Goal: Task Accomplishment & Management: Use online tool/utility

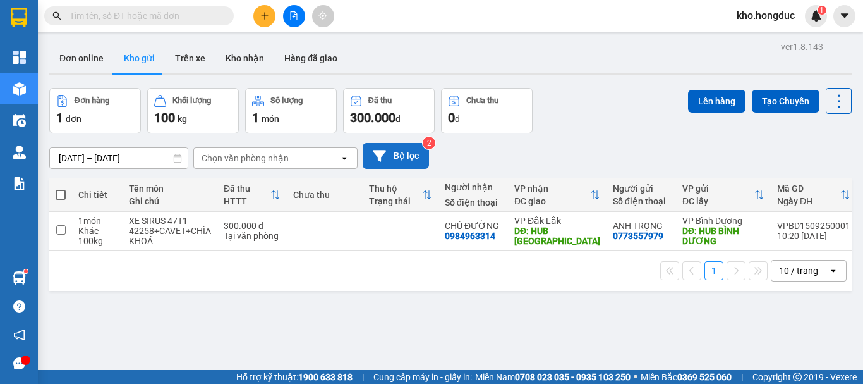
click at [403, 161] on button "Bộ lọc" at bounding box center [396, 156] width 66 height 26
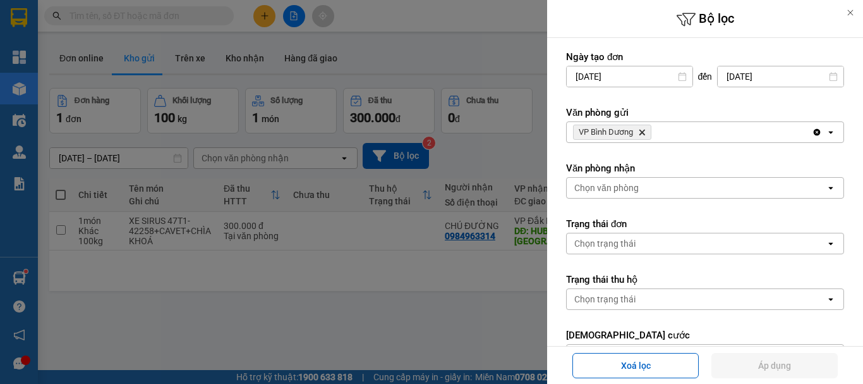
click at [645, 130] on icon "VP Bình Dương, close by backspace" at bounding box center [643, 133] width 6 height 6
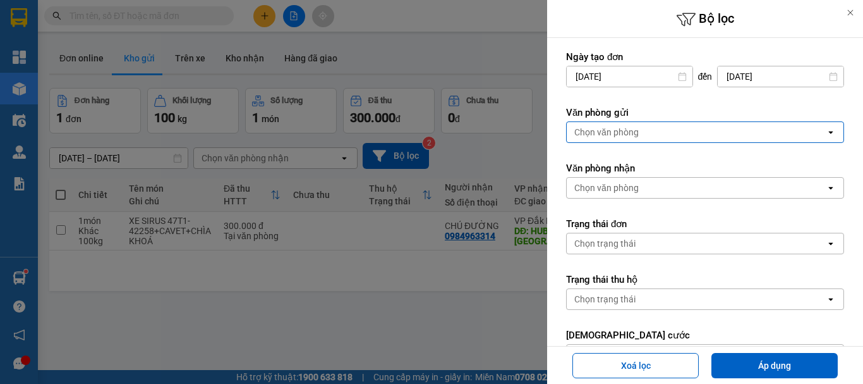
click at [640, 130] on div "Chọn văn phòng" at bounding box center [696, 132] width 259 height 20
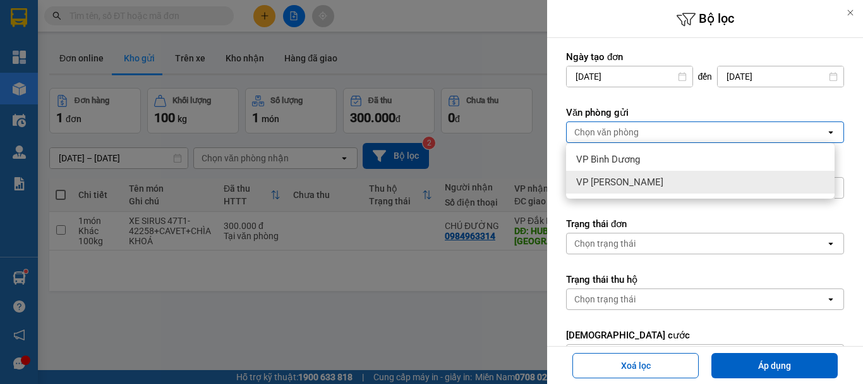
drag, startPoint x: 615, startPoint y: 177, endPoint x: 704, endPoint y: 264, distance: 124.7
click at [616, 177] on span "VP [PERSON_NAME]" at bounding box center [619, 182] width 87 height 13
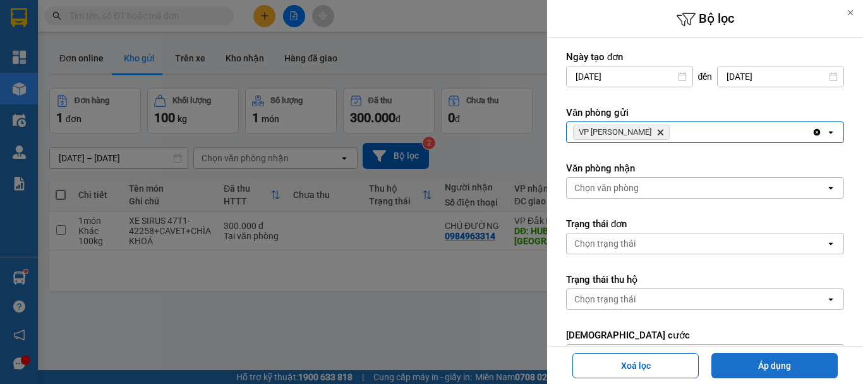
click at [767, 361] on button "Áp dụng" at bounding box center [775, 365] width 126 height 25
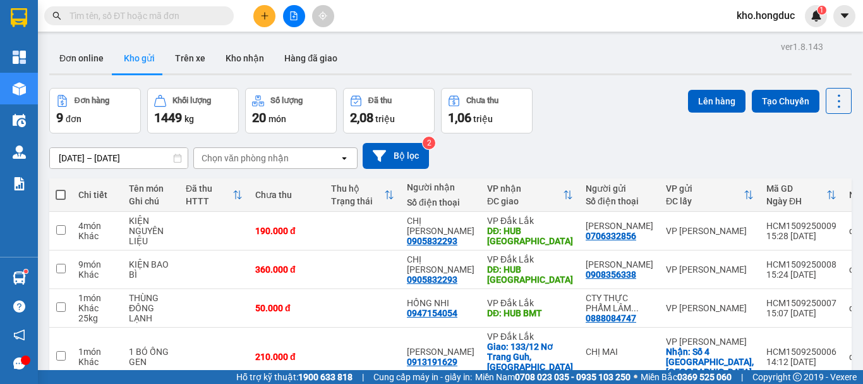
scroll to position [246, 0]
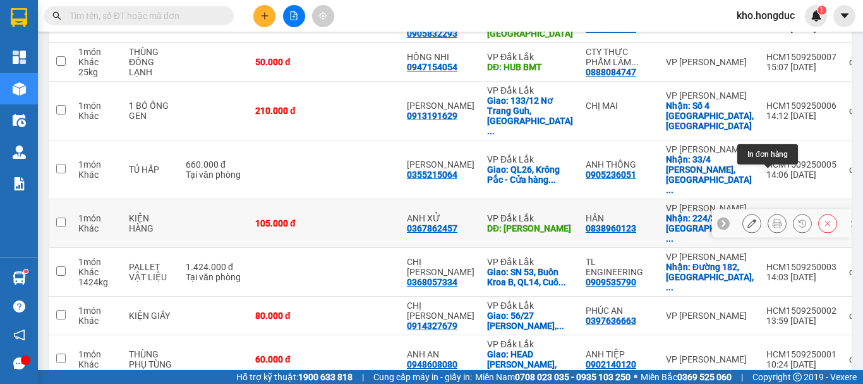
click at [773, 219] on icon at bounding box center [777, 223] width 9 height 9
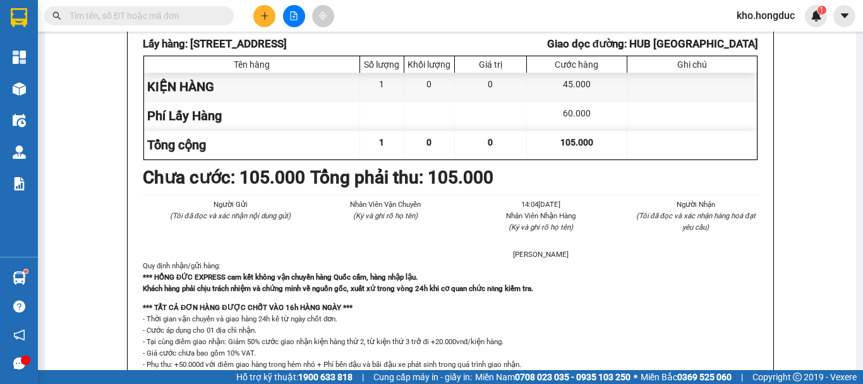
scroll to position [28, 0]
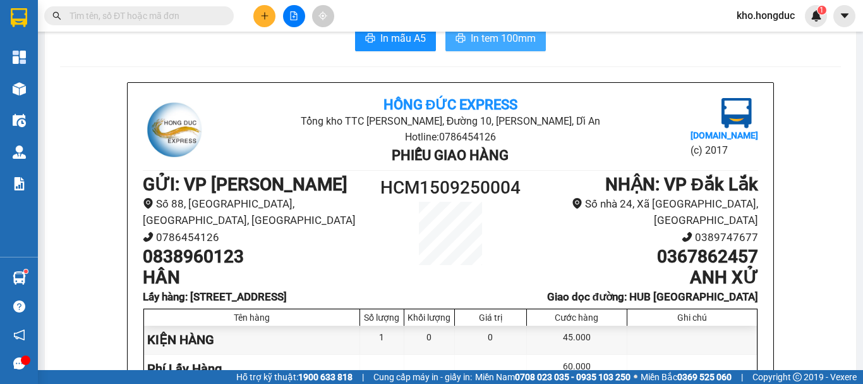
click at [491, 40] on span "In tem 100mm" at bounding box center [503, 38] width 65 height 16
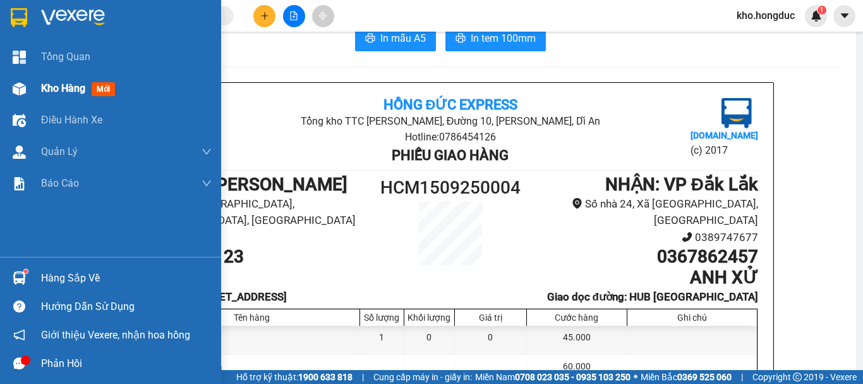
click at [45, 90] on span "Kho hàng" at bounding box center [63, 88] width 44 height 12
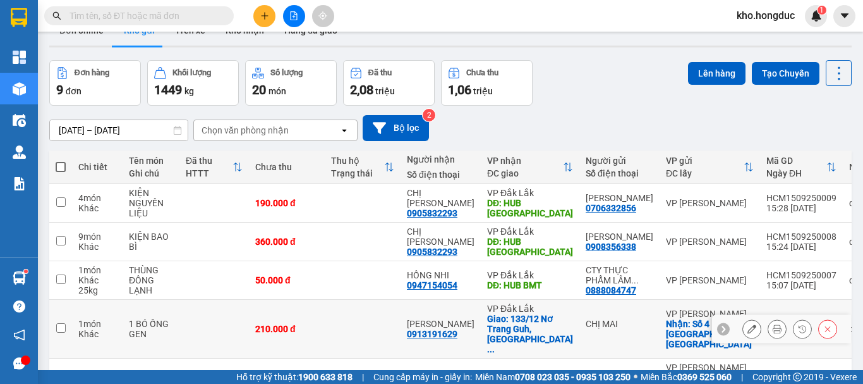
scroll to position [154, 0]
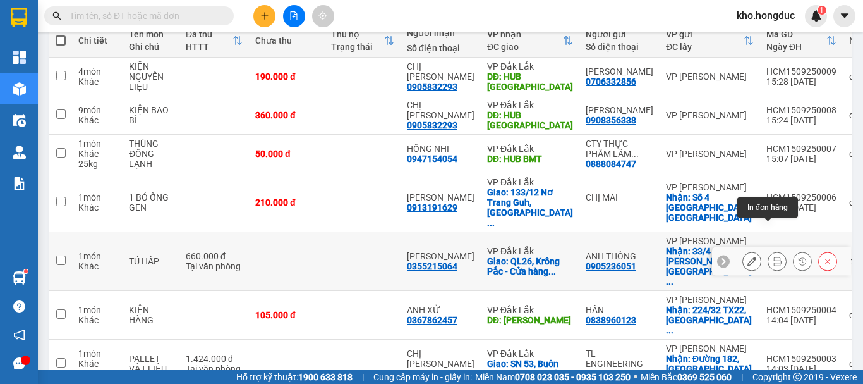
click at [773, 257] on icon at bounding box center [777, 261] width 9 height 9
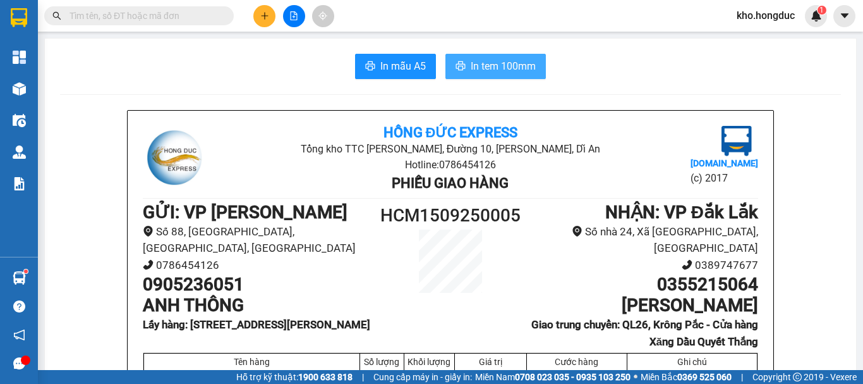
click at [479, 57] on button "In tem 100mm" at bounding box center [496, 66] width 101 height 25
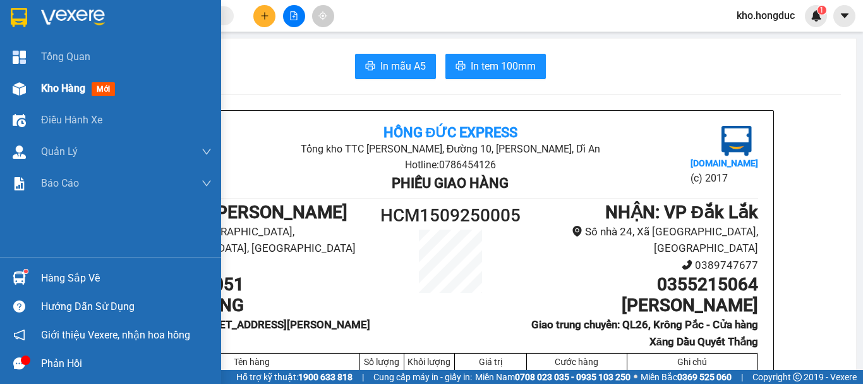
click at [66, 92] on span "Kho hàng" at bounding box center [63, 88] width 44 height 12
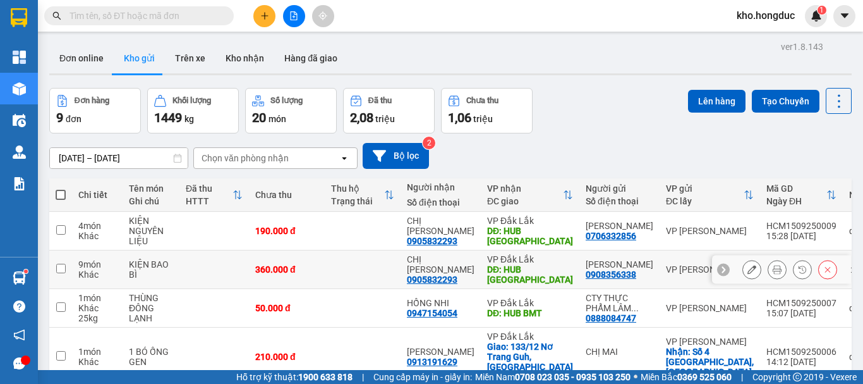
scroll to position [126, 0]
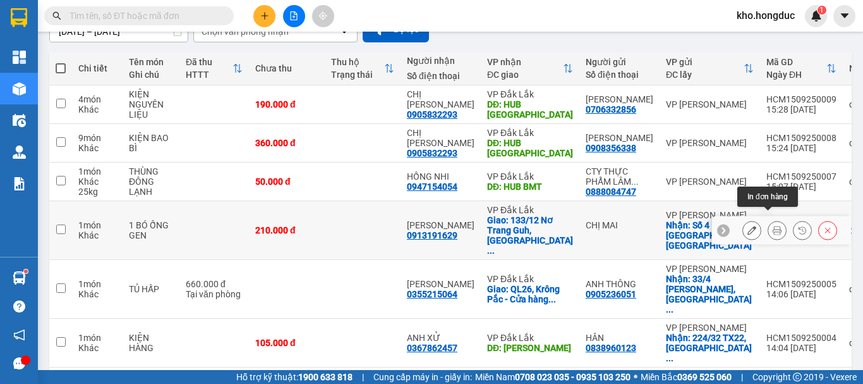
click at [773, 226] on icon at bounding box center [777, 230] width 9 height 9
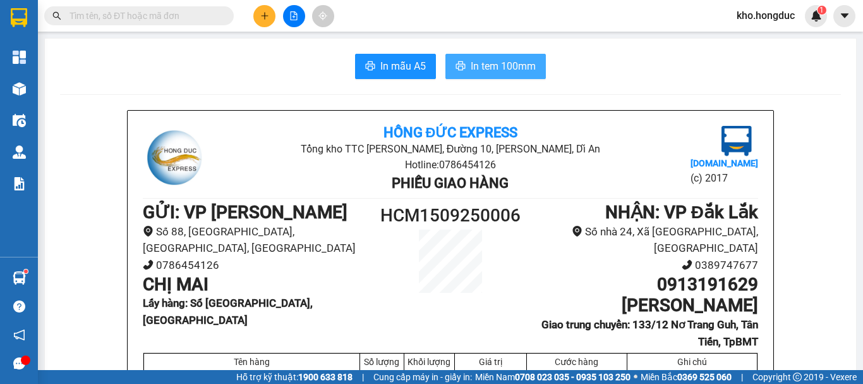
click at [492, 63] on span "In tem 100mm" at bounding box center [503, 66] width 65 height 16
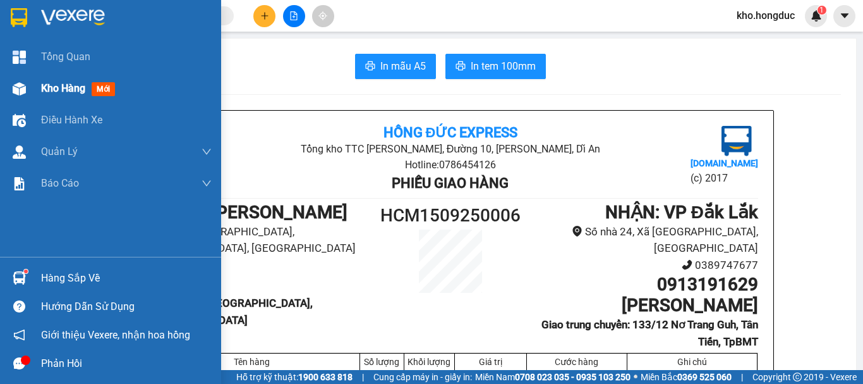
click at [87, 88] on div "Kho hàng mới" at bounding box center [80, 88] width 79 height 16
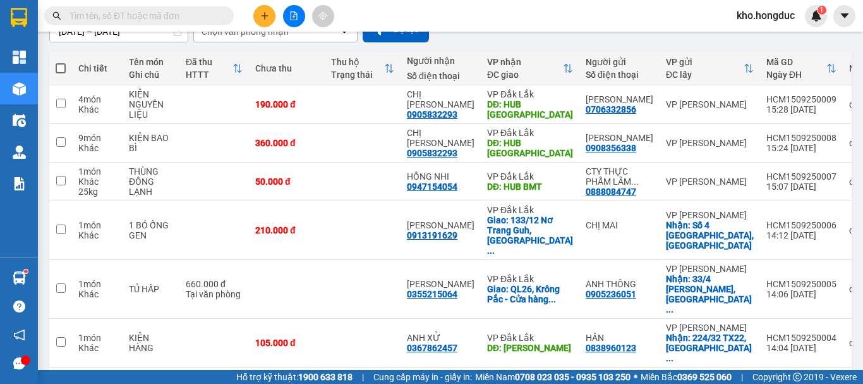
scroll to position [190, 0]
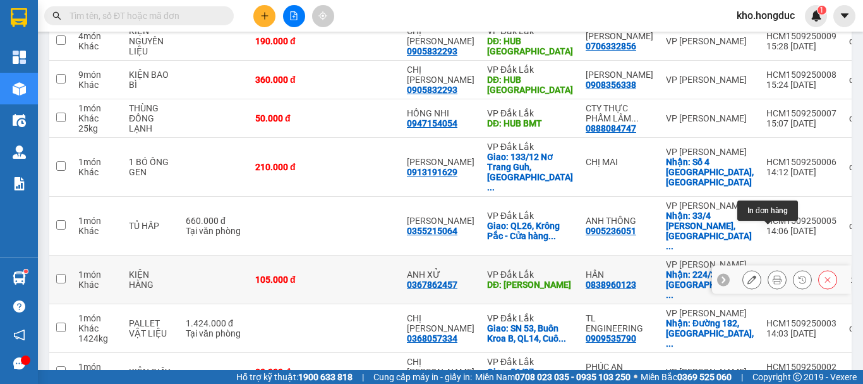
click at [773, 275] on icon at bounding box center [777, 279] width 9 height 9
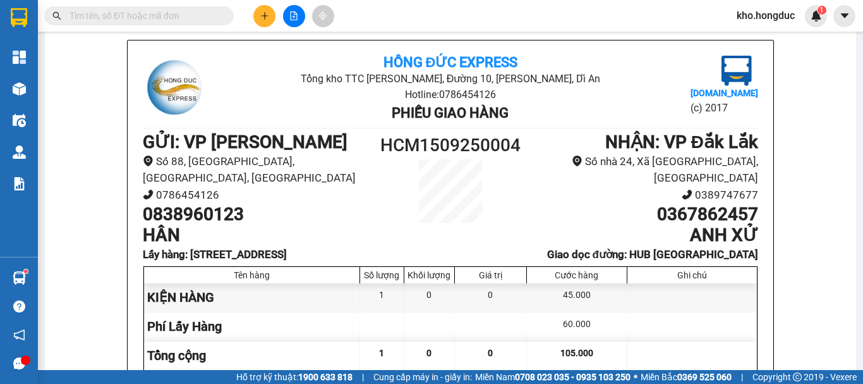
scroll to position [7, 0]
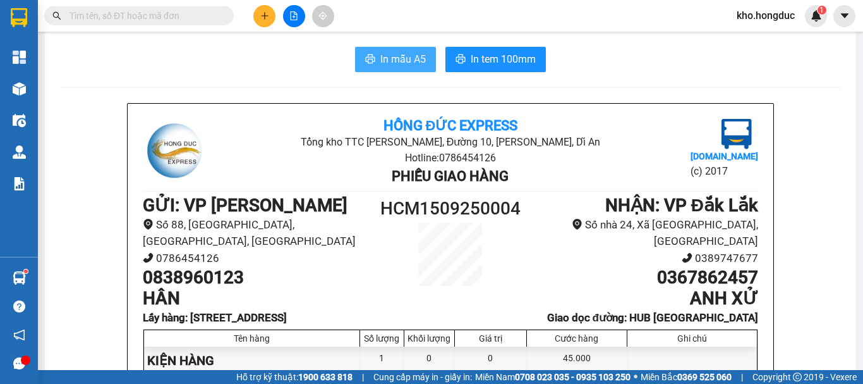
click at [398, 53] on span "In mẫu A5" at bounding box center [404, 59] width 46 height 16
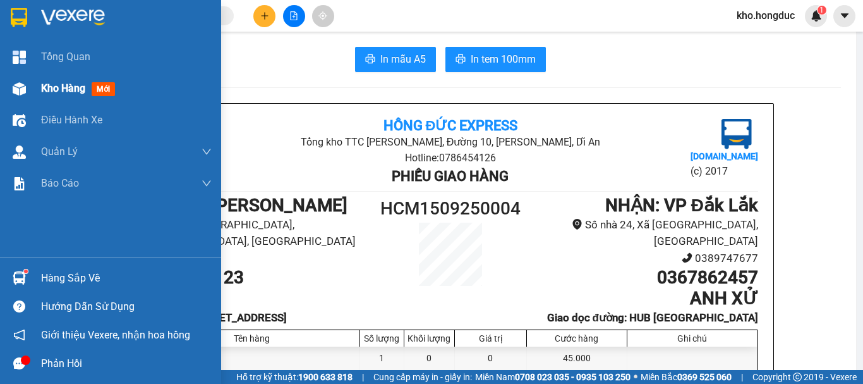
click at [45, 90] on span "Kho hàng" at bounding box center [63, 88] width 44 height 12
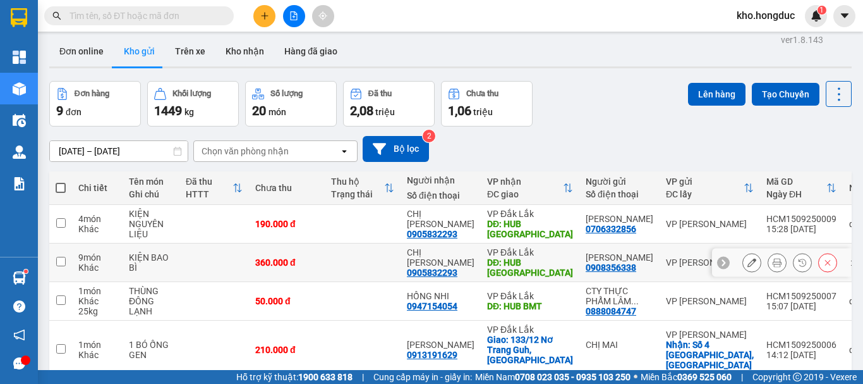
scroll to position [133, 0]
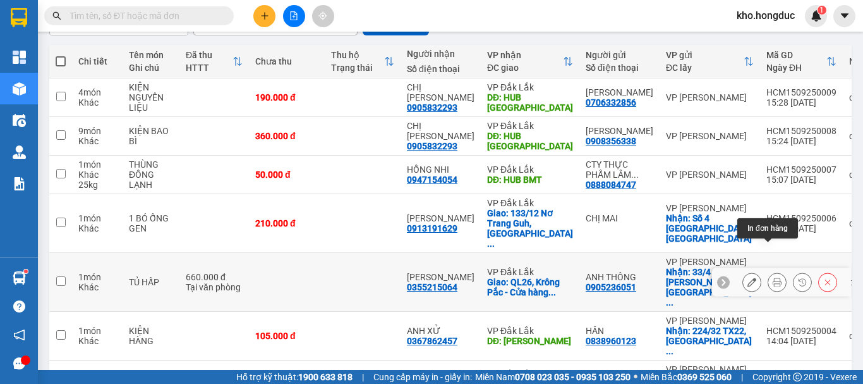
click at [773, 277] on icon at bounding box center [777, 281] width 9 height 9
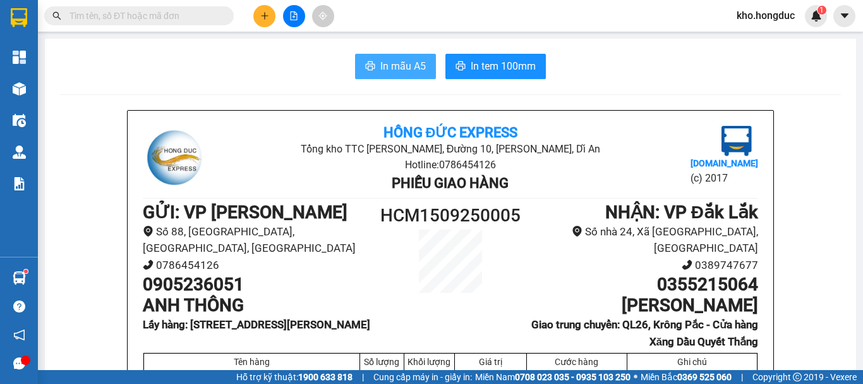
click at [408, 63] on span "In mẫu A5" at bounding box center [404, 66] width 46 height 16
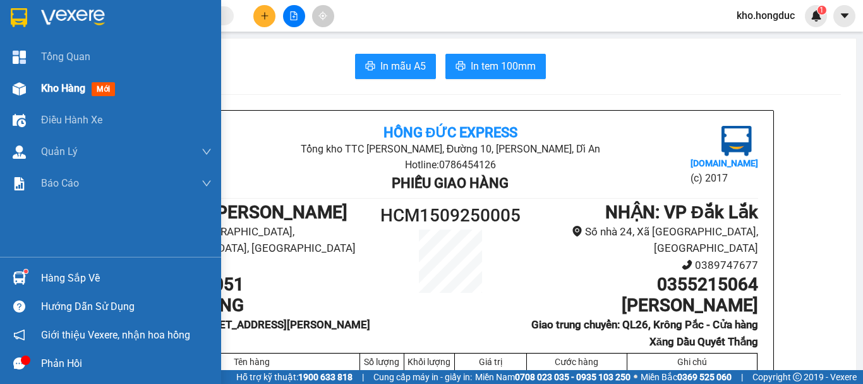
click at [35, 85] on div "Kho hàng mới" at bounding box center [110, 89] width 221 height 32
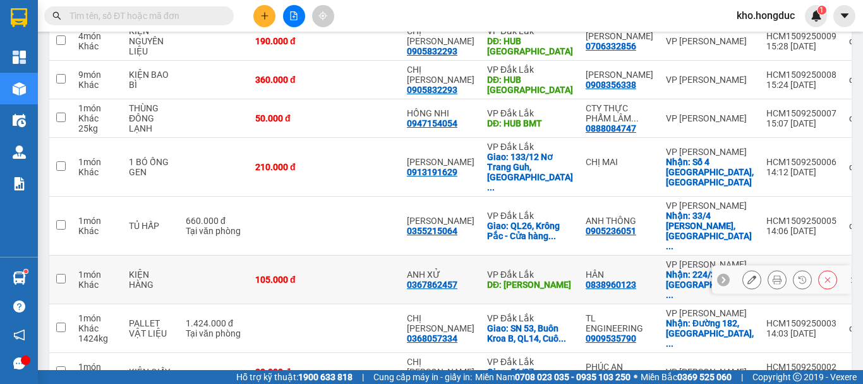
scroll to position [246, 0]
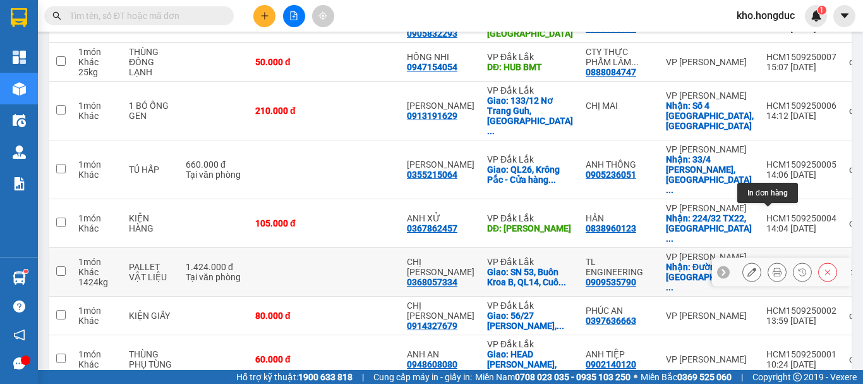
click at [773, 267] on icon at bounding box center [777, 271] width 9 height 9
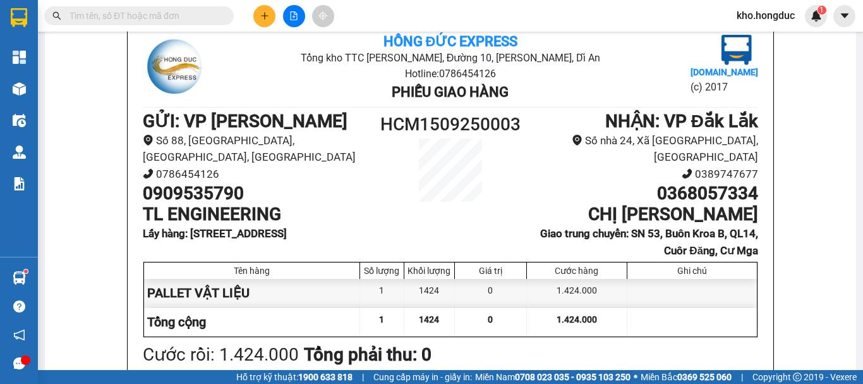
scroll to position [28, 0]
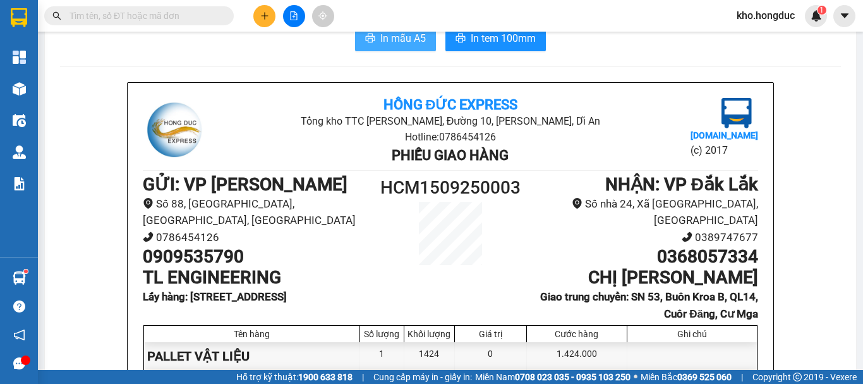
click at [402, 40] on span "In mẫu A5" at bounding box center [404, 38] width 46 height 16
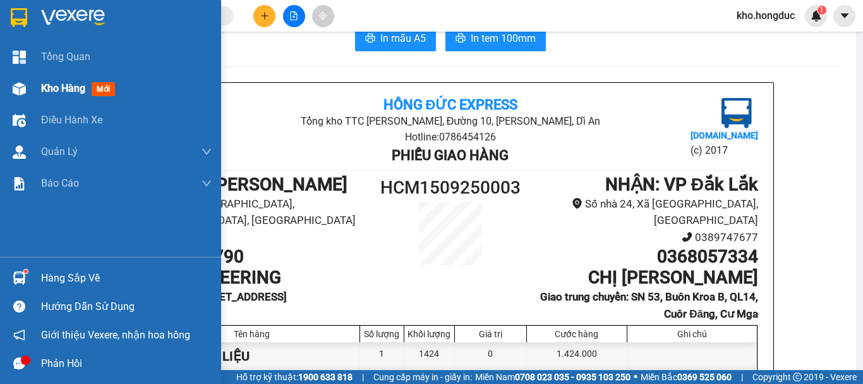
click at [46, 86] on span "Kho hàng" at bounding box center [63, 88] width 44 height 12
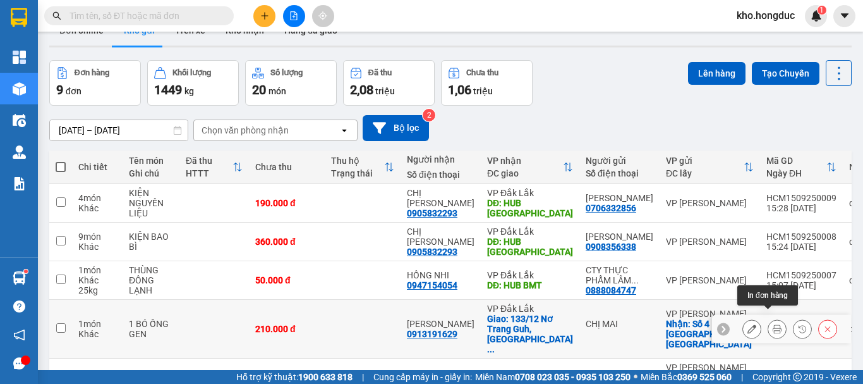
click at [773, 324] on icon at bounding box center [777, 328] width 9 height 9
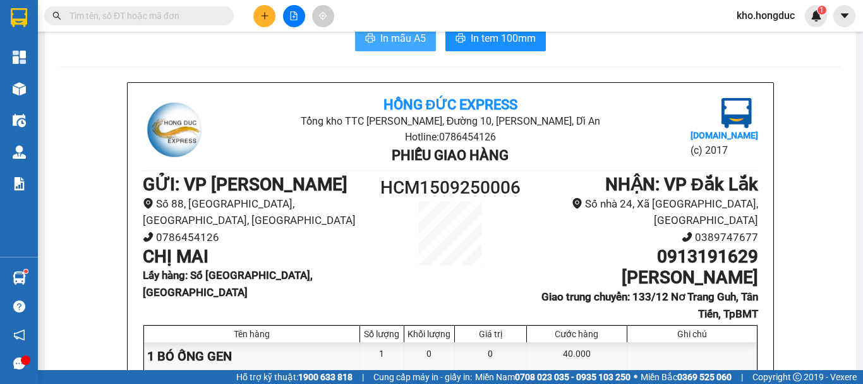
click at [374, 40] on button "In mẫu A5" at bounding box center [395, 38] width 81 height 25
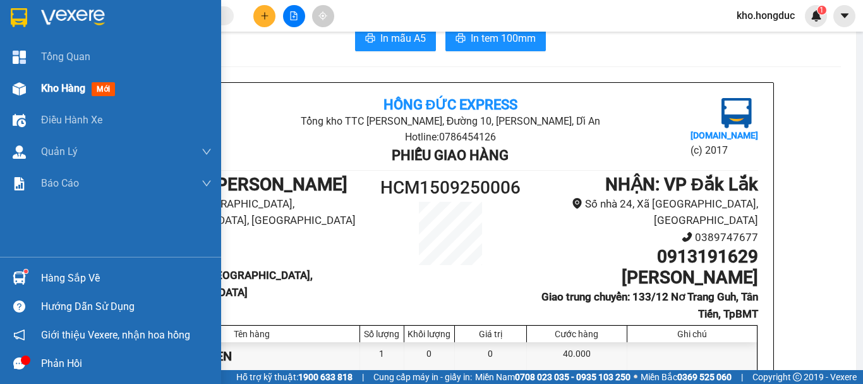
click at [16, 84] on img at bounding box center [19, 88] width 13 height 13
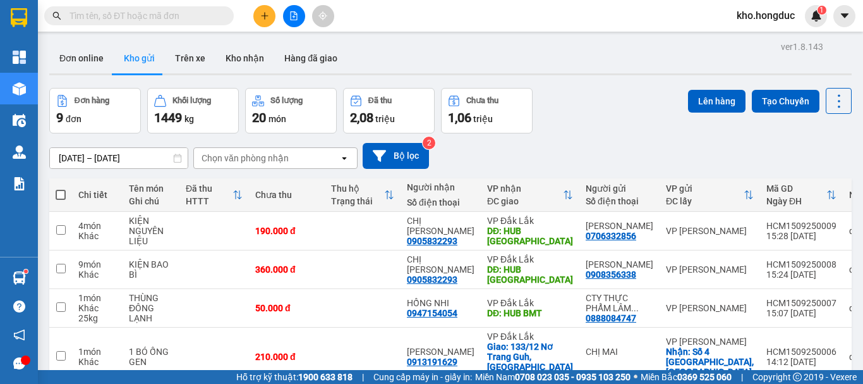
drag, startPoint x: 414, startPoint y: 68, endPoint x: 453, endPoint y: 59, distance: 40.2
click at [414, 68] on div "Đơn online Kho gửi Trên xe Kho nhận Hàng đã giao" at bounding box center [450, 60] width 803 height 34
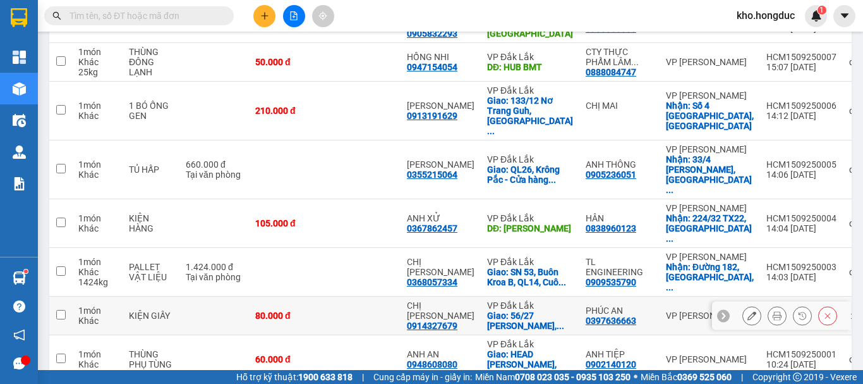
scroll to position [183, 0]
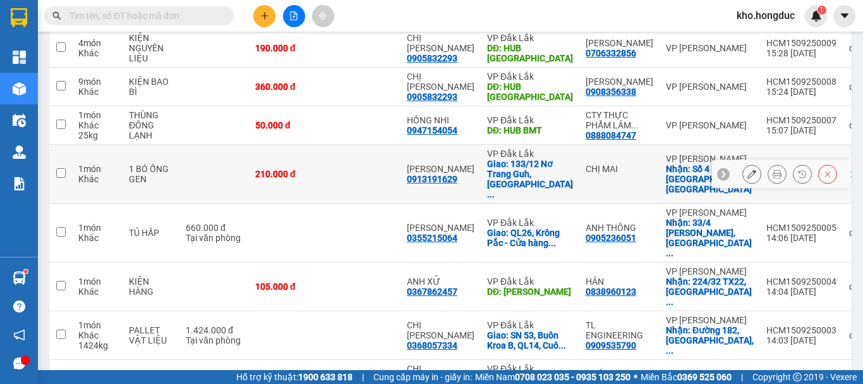
click at [748, 169] on icon at bounding box center [752, 173] width 9 height 9
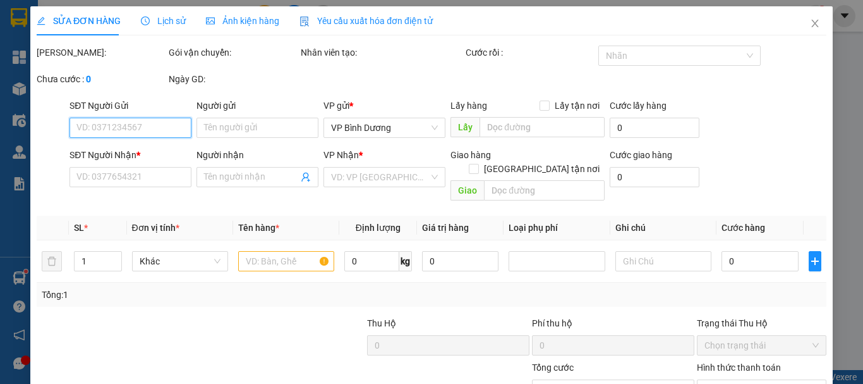
type input "CHỊ MAI"
checkbox input "true"
type input "Số [GEOGRAPHIC_DATA], [GEOGRAPHIC_DATA]"
type input "0913191629"
type input "[PERSON_NAME]"
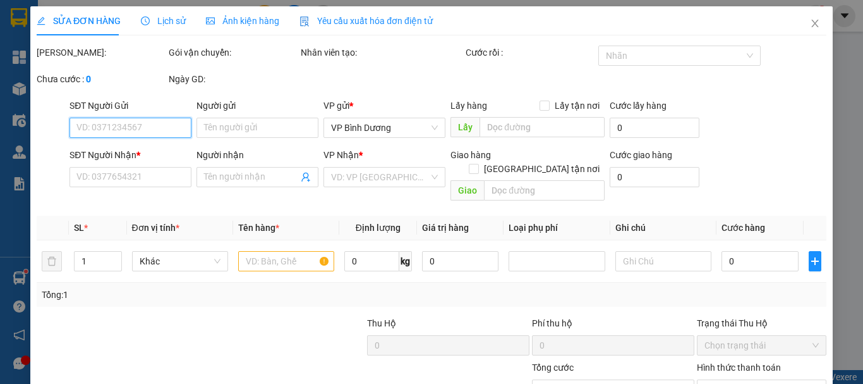
checkbox input "true"
type input "133/12 Nơ Trang Guh, Tân Tiến, TpBMT"
type input "210.000"
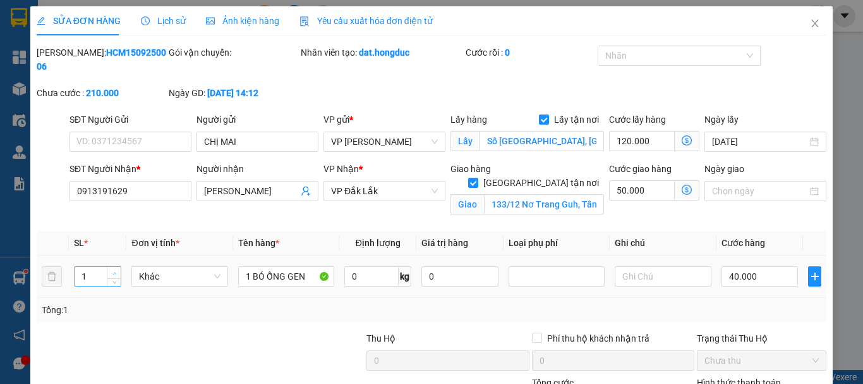
type input "2"
click at [113, 271] on icon "up" at bounding box center [115, 273] width 4 height 4
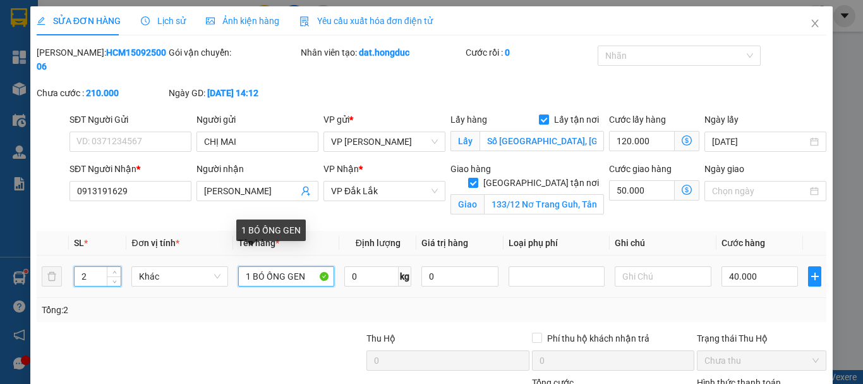
click at [291, 266] on input "1 BÓ ỐNG GEN" at bounding box center [286, 276] width 96 height 20
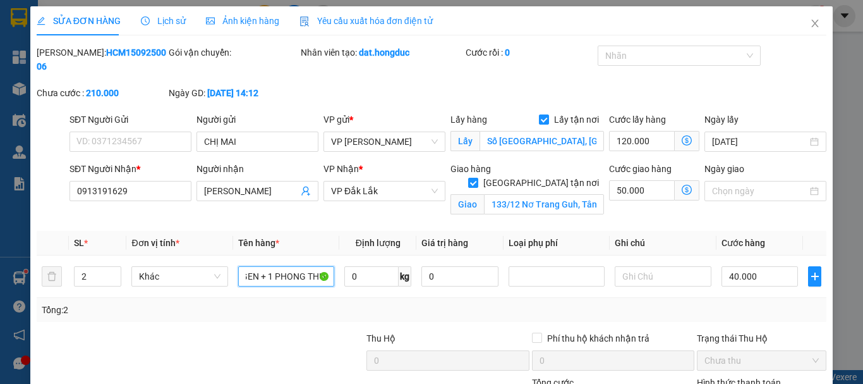
scroll to position [102, 0]
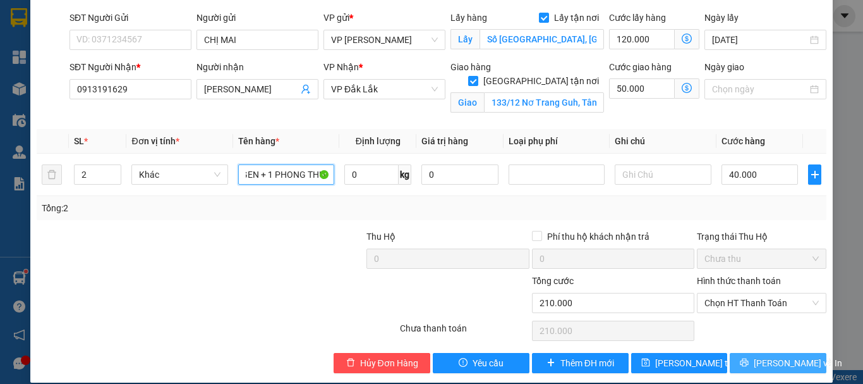
type input "1 BÓ ỐNG GEN + 1 PHONG THƯ"
click at [756, 353] on button "[PERSON_NAME] và In" at bounding box center [778, 363] width 97 height 20
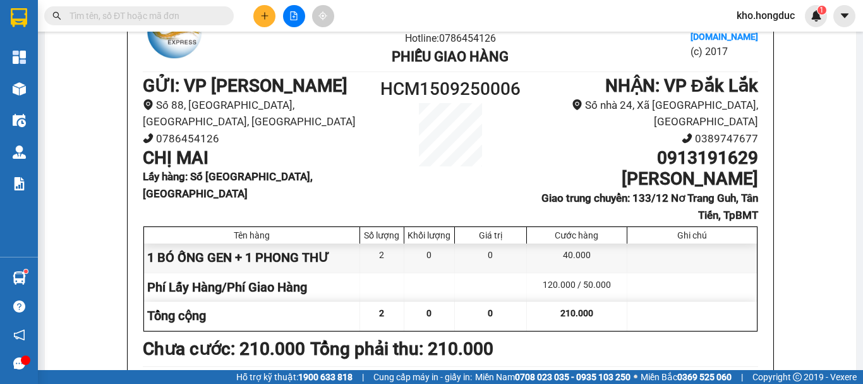
scroll to position [63, 0]
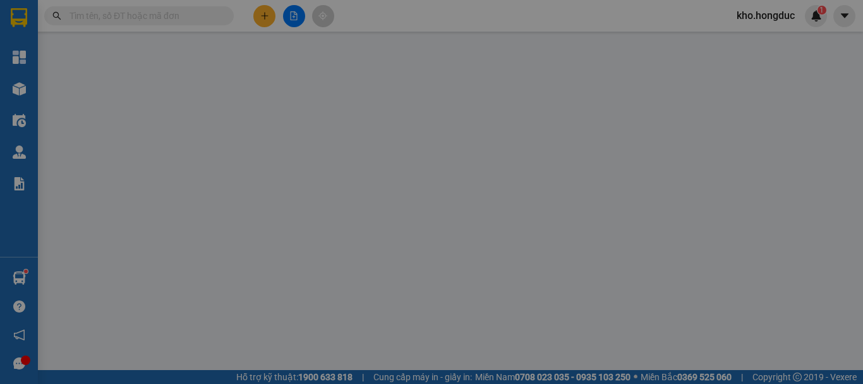
type input "CHỊ MAI"
checkbox input "true"
type input "Số [GEOGRAPHIC_DATA], [GEOGRAPHIC_DATA]"
type input "0913191629"
type input "[PERSON_NAME]"
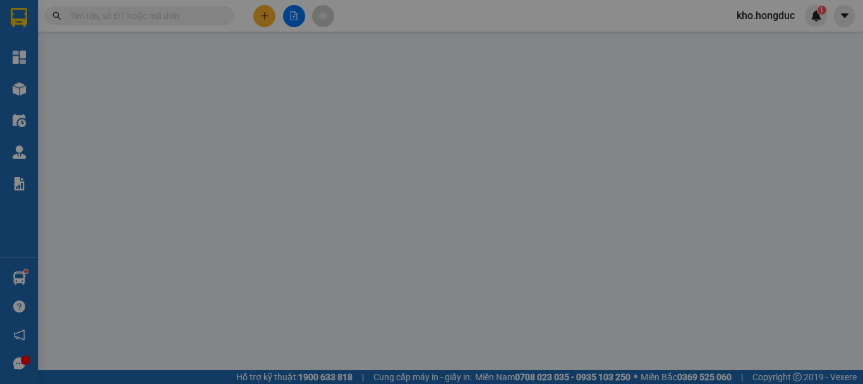
checkbox input "true"
type input "133/12 Nơ Trang Guh, Tân Tiến, TpBMT"
type input "210.000"
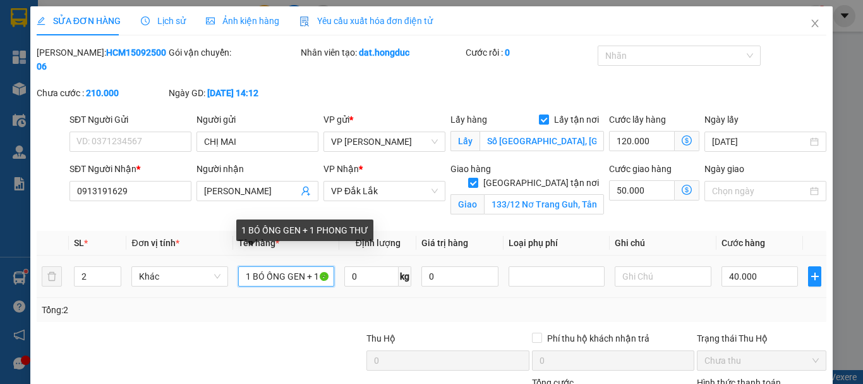
click at [296, 266] on input "1 BÓ ỐNG GEN + 1 PHONG THƯ" at bounding box center [286, 276] width 96 height 20
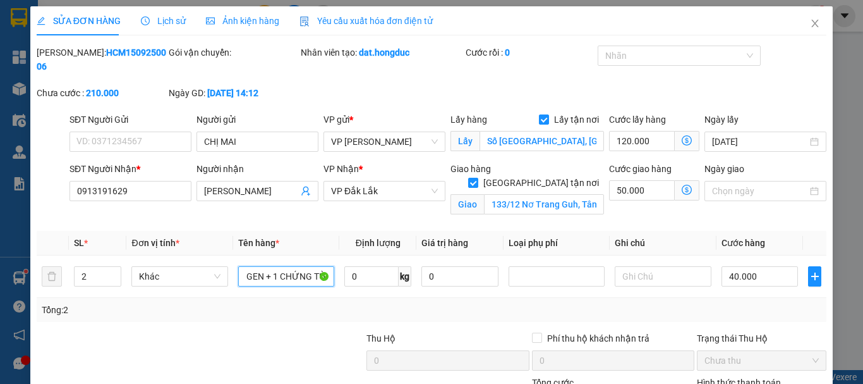
scroll to position [102, 0]
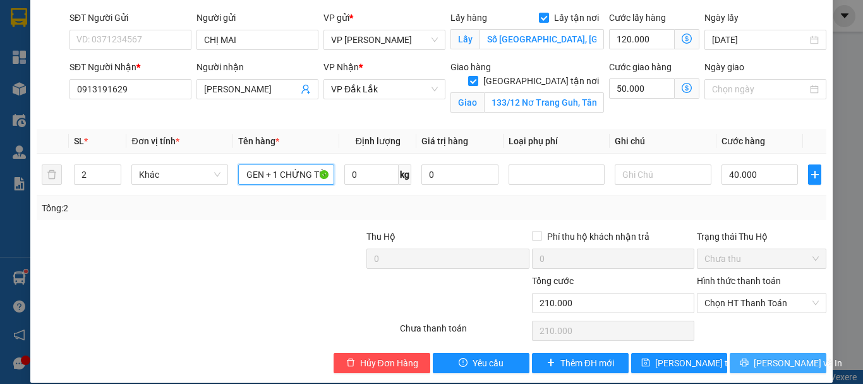
type input "1 BÓ ỐNG GEN + 1 CHỨNG TỪ"
click at [764, 356] on span "[PERSON_NAME] và In" at bounding box center [798, 363] width 88 height 14
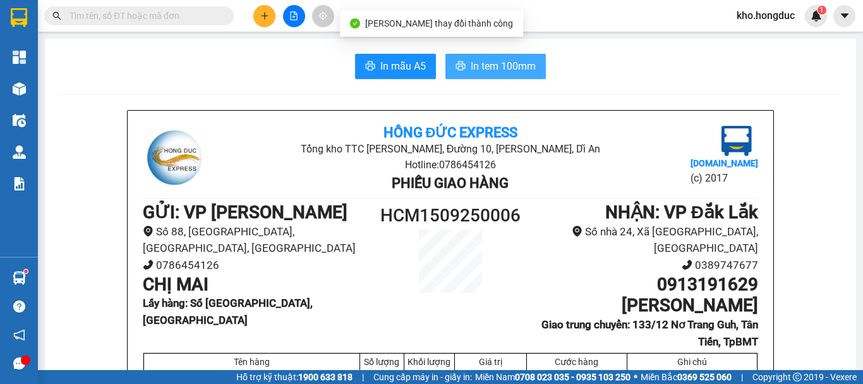
click at [472, 66] on span "In tem 100mm" at bounding box center [503, 66] width 65 height 16
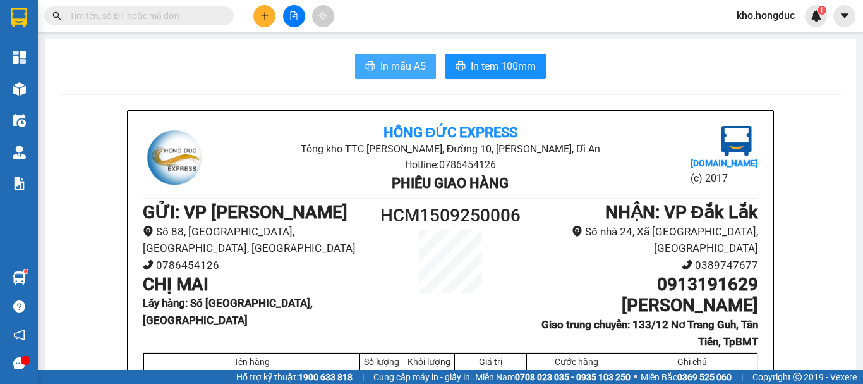
click at [386, 68] on span "In mẫu A5" at bounding box center [404, 66] width 46 height 16
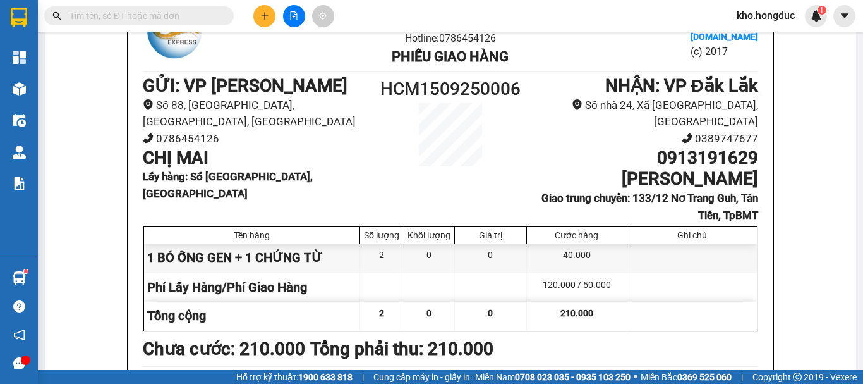
scroll to position [190, 0]
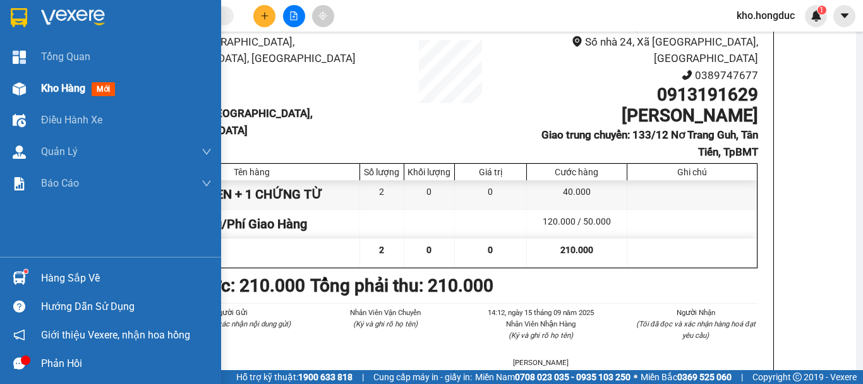
click at [27, 79] on div at bounding box center [19, 89] width 22 height 22
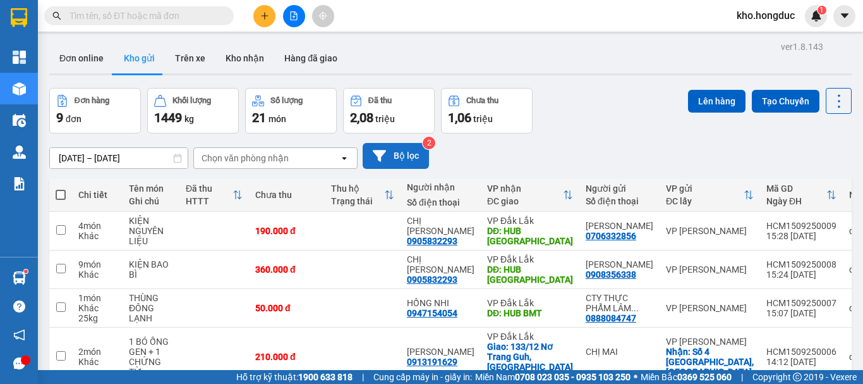
click at [396, 152] on button "Bộ lọc" at bounding box center [396, 156] width 66 height 26
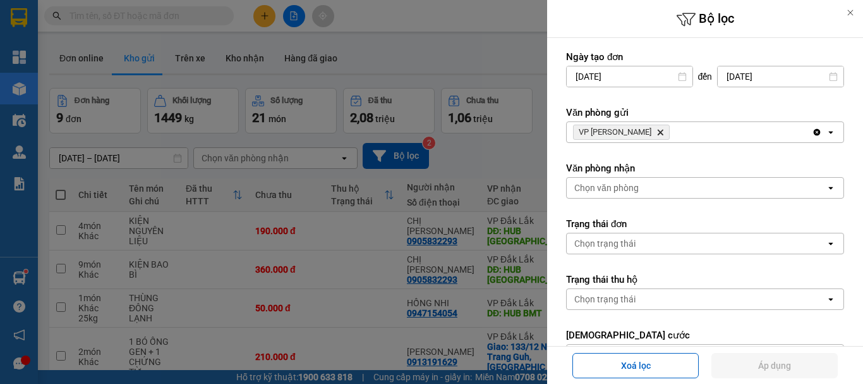
click at [641, 130] on span "VP [PERSON_NAME]" at bounding box center [621, 132] width 97 height 15
click at [657, 131] on icon "Delete" at bounding box center [661, 132] width 8 height 8
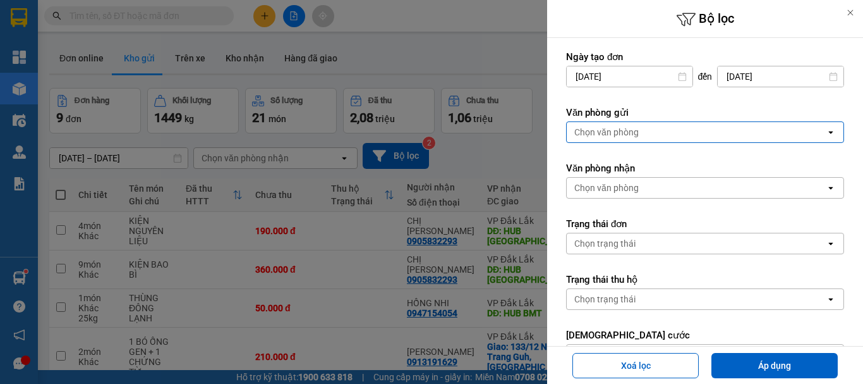
click at [641, 133] on div "Chọn văn phòng" at bounding box center [696, 132] width 259 height 20
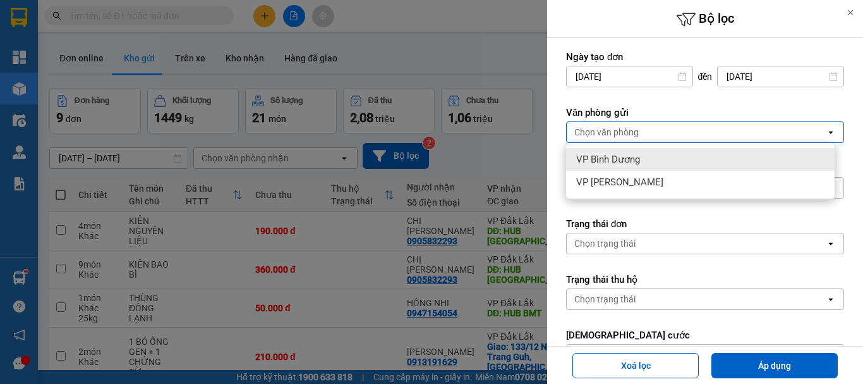
click at [619, 161] on span "VP Bình Dương" at bounding box center [608, 159] width 64 height 13
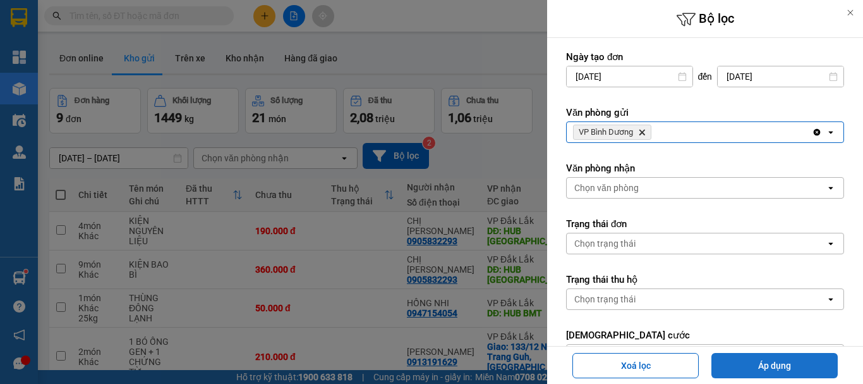
click at [749, 358] on button "Áp dụng" at bounding box center [775, 365] width 126 height 25
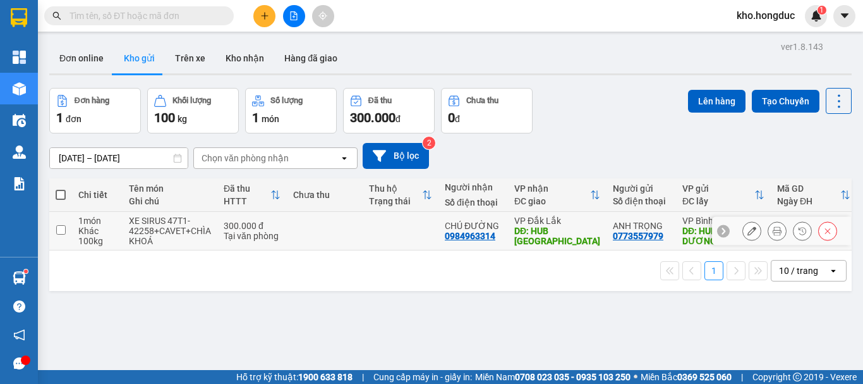
click at [61, 233] on input "checkbox" at bounding box center [60, 229] width 9 height 9
checkbox input "true"
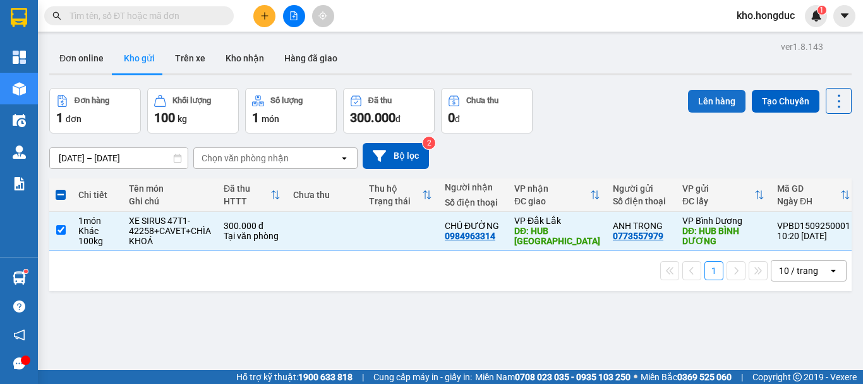
click at [692, 92] on button "Lên hàng" at bounding box center [717, 101] width 58 height 23
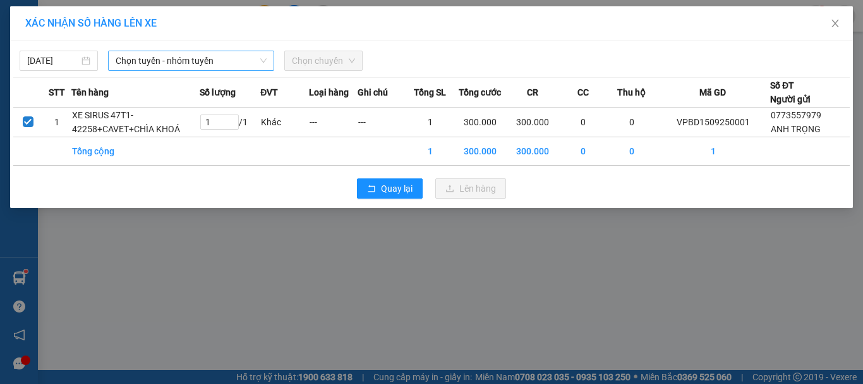
click at [192, 67] on span "Chọn tuyến - nhóm tuyến" at bounding box center [191, 60] width 151 height 19
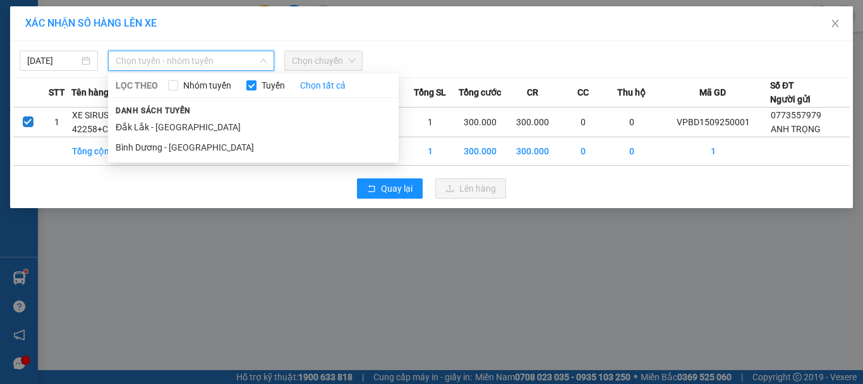
click at [149, 142] on li "Bình Dương - [GEOGRAPHIC_DATA]" at bounding box center [253, 147] width 291 height 20
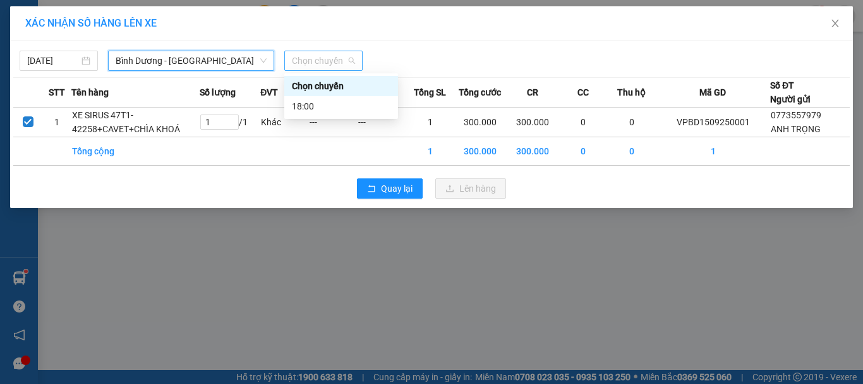
click at [292, 58] on span "Chọn chuyến" at bounding box center [323, 60] width 63 height 19
click at [302, 111] on div "18:00" at bounding box center [341, 106] width 99 height 14
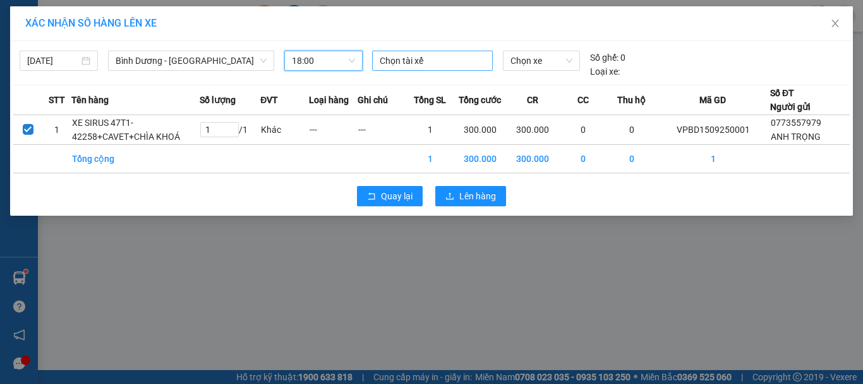
click at [398, 58] on div at bounding box center [432, 60] width 115 height 15
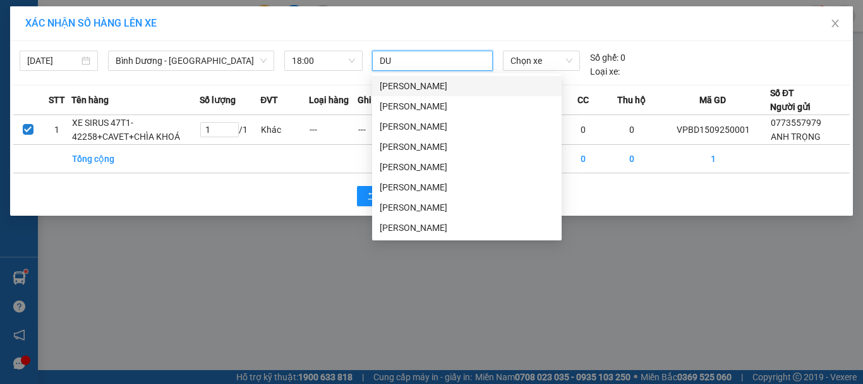
type input "DUO"
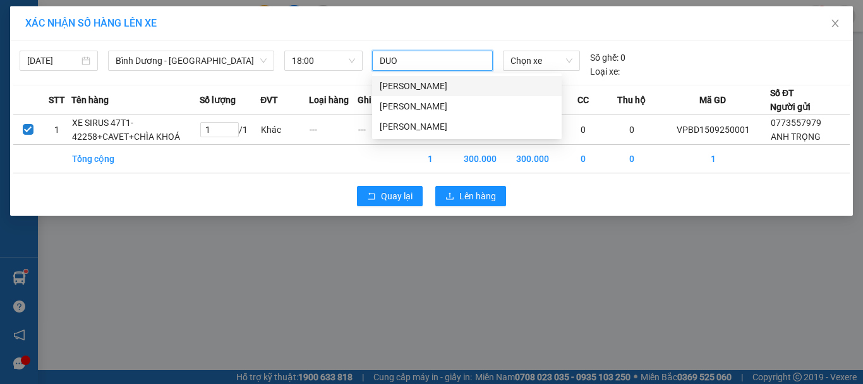
click at [417, 80] on div "[PERSON_NAME]" at bounding box center [467, 86] width 174 height 14
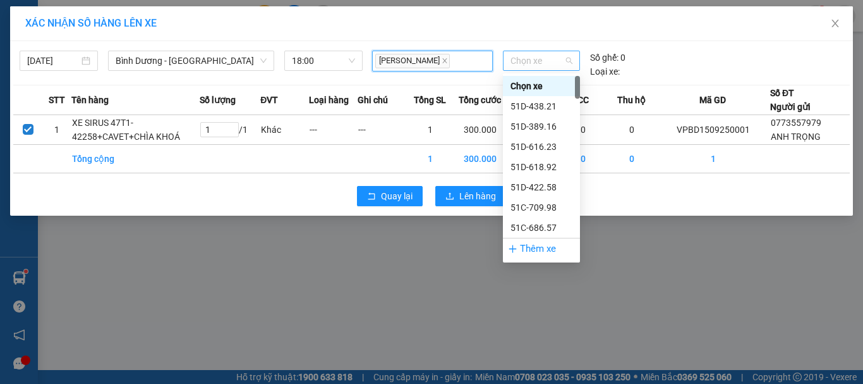
click at [549, 55] on span "Chọn xe" at bounding box center [542, 60] width 62 height 19
type input "211"
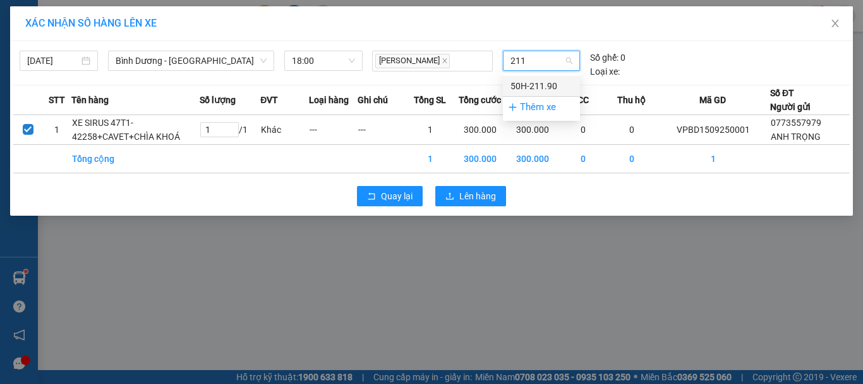
click at [540, 88] on div "50H-211.90" at bounding box center [542, 86] width 62 height 14
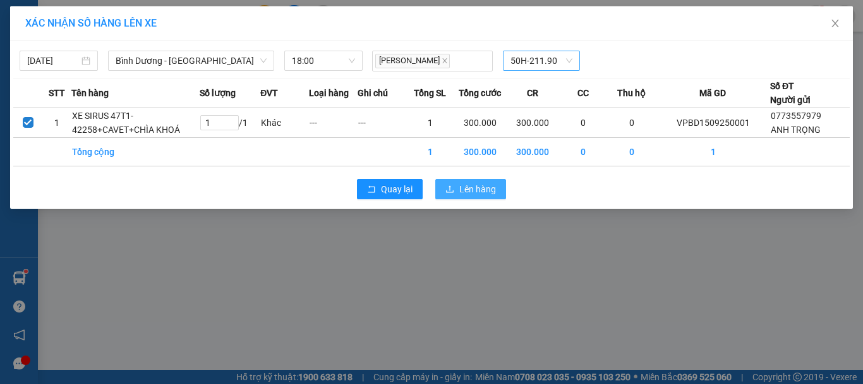
click at [468, 190] on span "Lên hàng" at bounding box center [478, 189] width 37 height 14
